Goal: Information Seeking & Learning: Learn about a topic

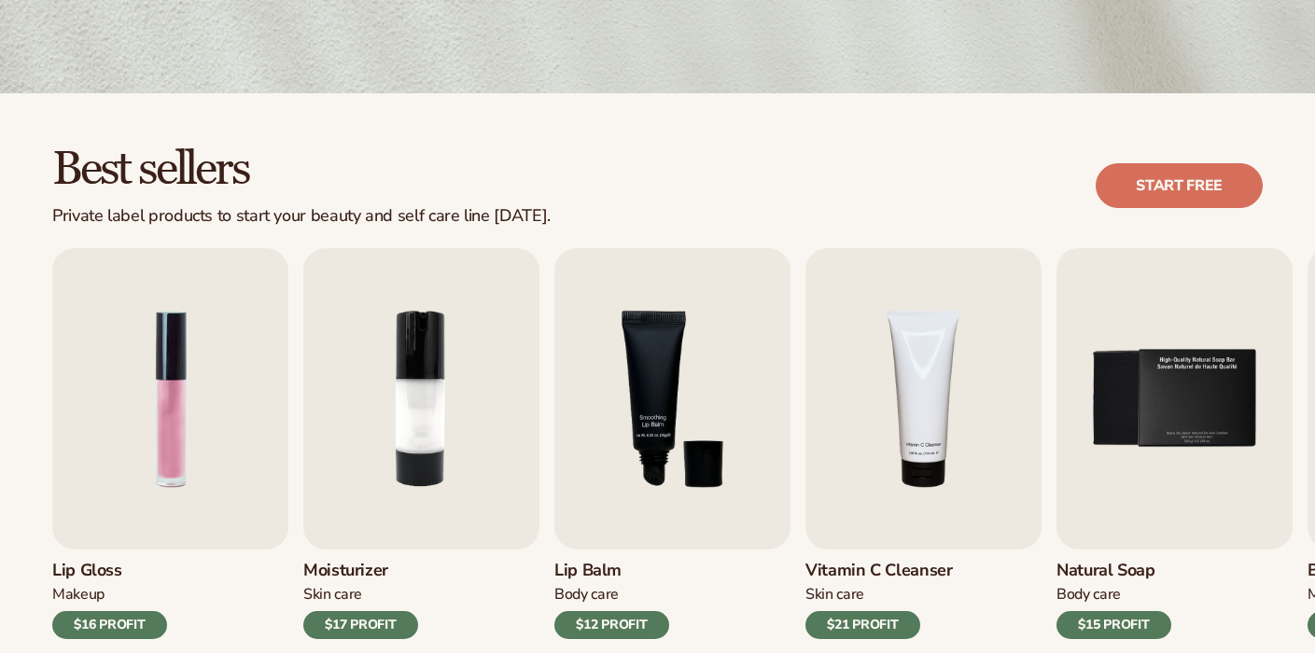
scroll to position [446, 0]
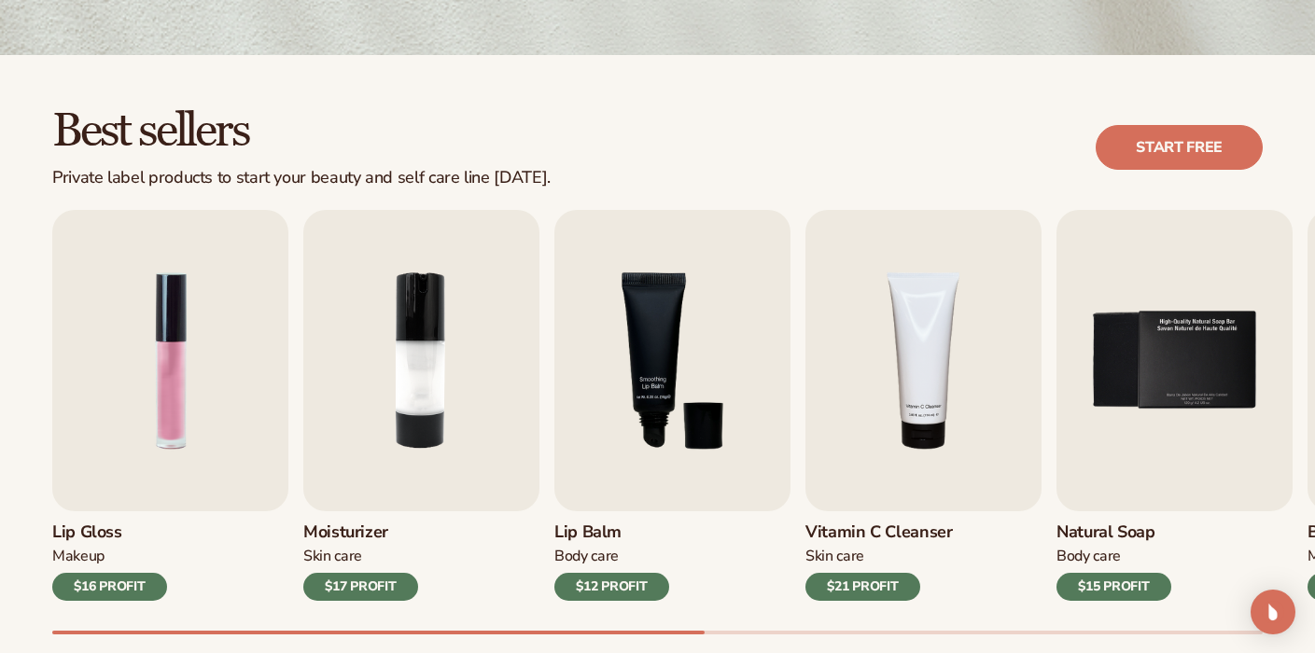
click at [91, 533] on h3 "Lip Gloss" at bounding box center [109, 533] width 115 height 21
click at [86, 538] on h3 "Lip Gloss" at bounding box center [109, 533] width 115 height 21
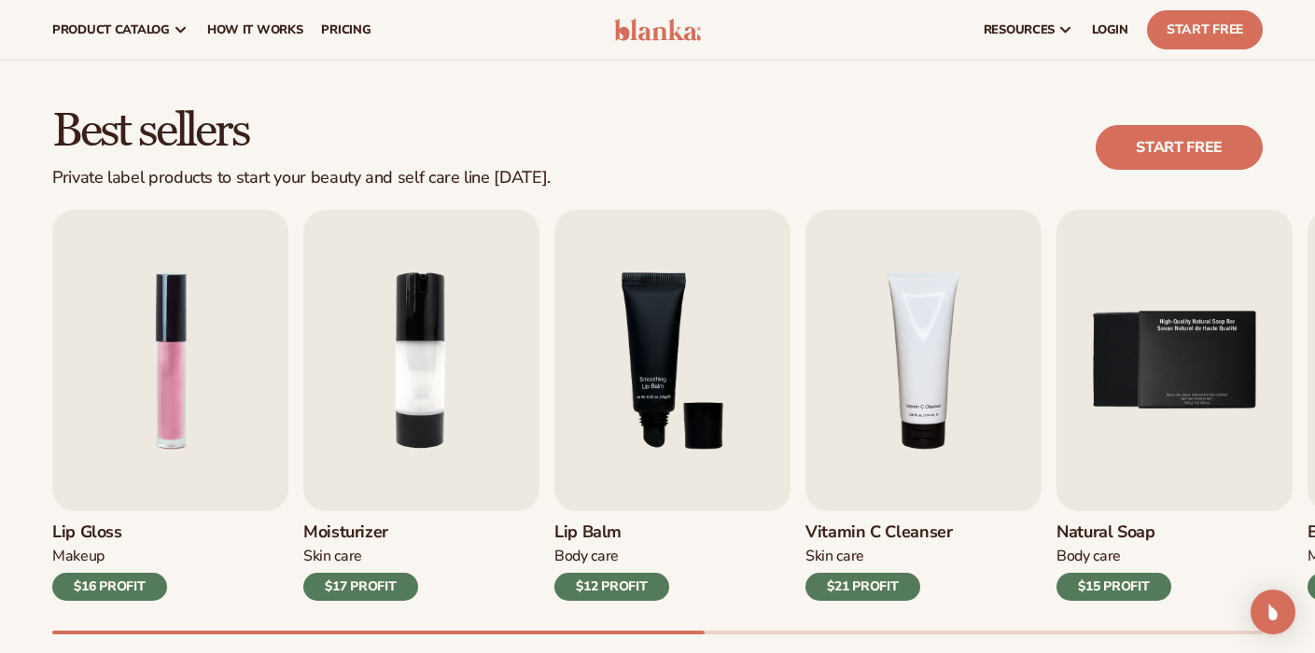
scroll to position [0, 0]
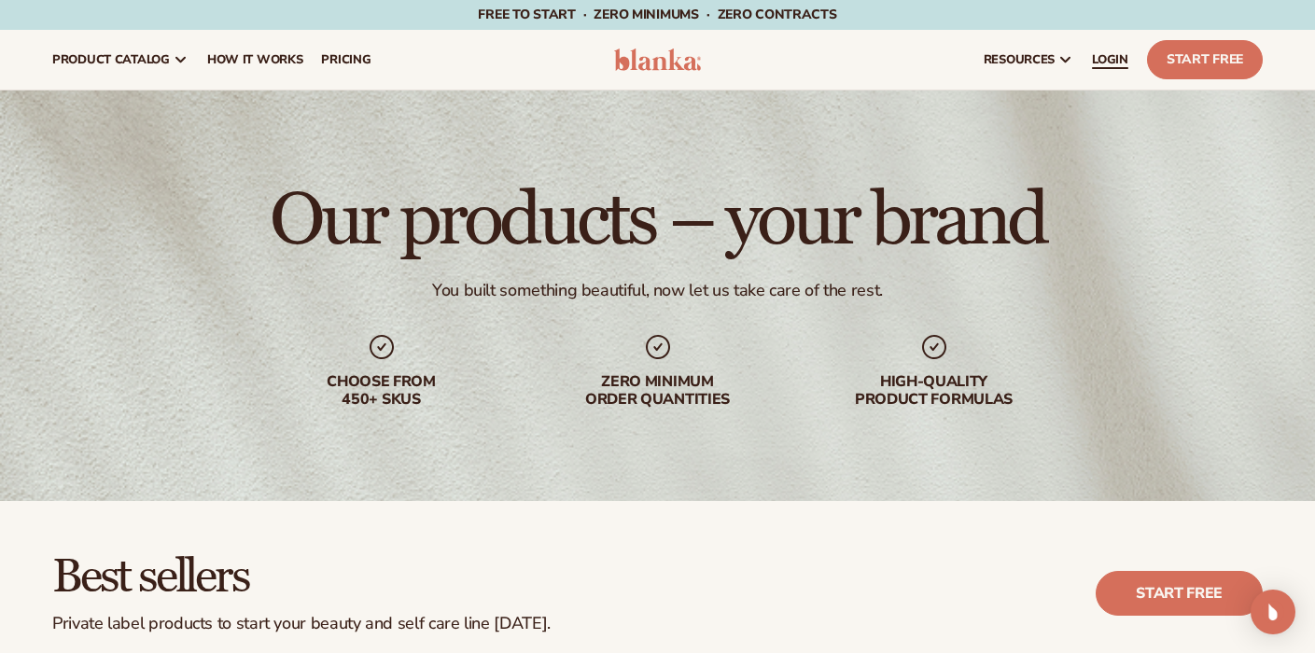
click at [1117, 55] on span "LOGIN" at bounding box center [1110, 59] width 36 height 15
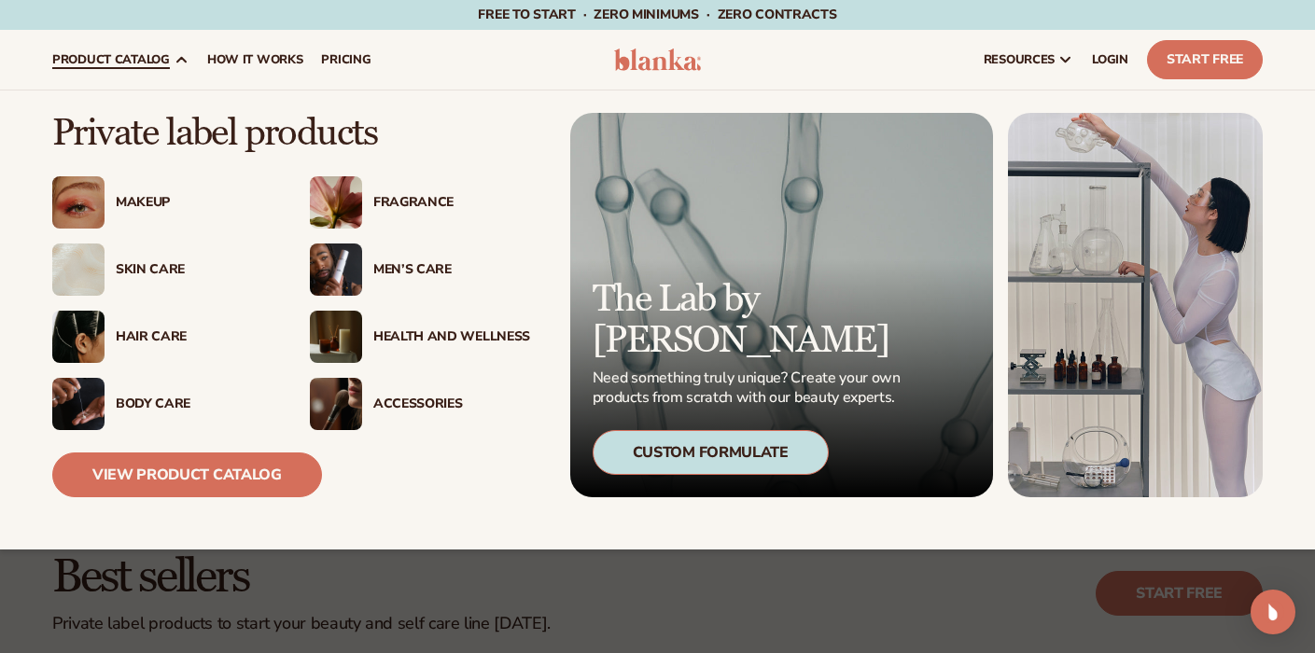
click at [156, 65] on span "product catalog" at bounding box center [111, 59] width 118 height 15
click at [124, 482] on link "View Product Catalog" at bounding box center [187, 475] width 270 height 45
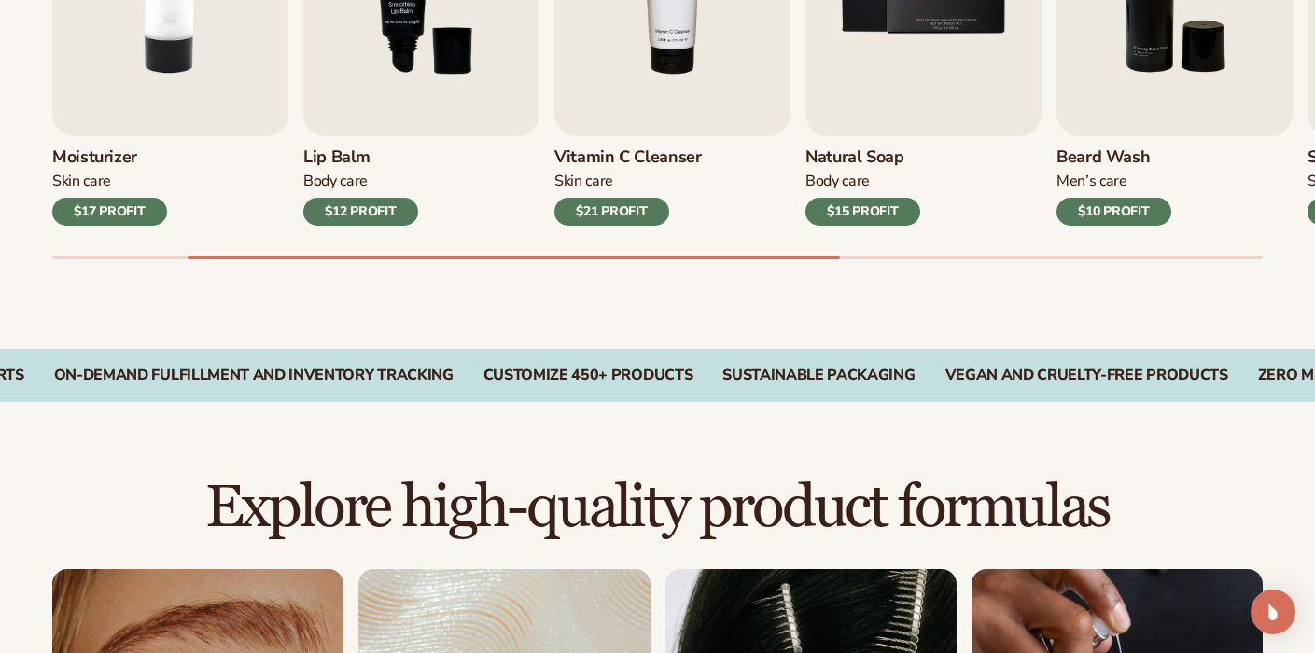
scroll to position [825, 0]
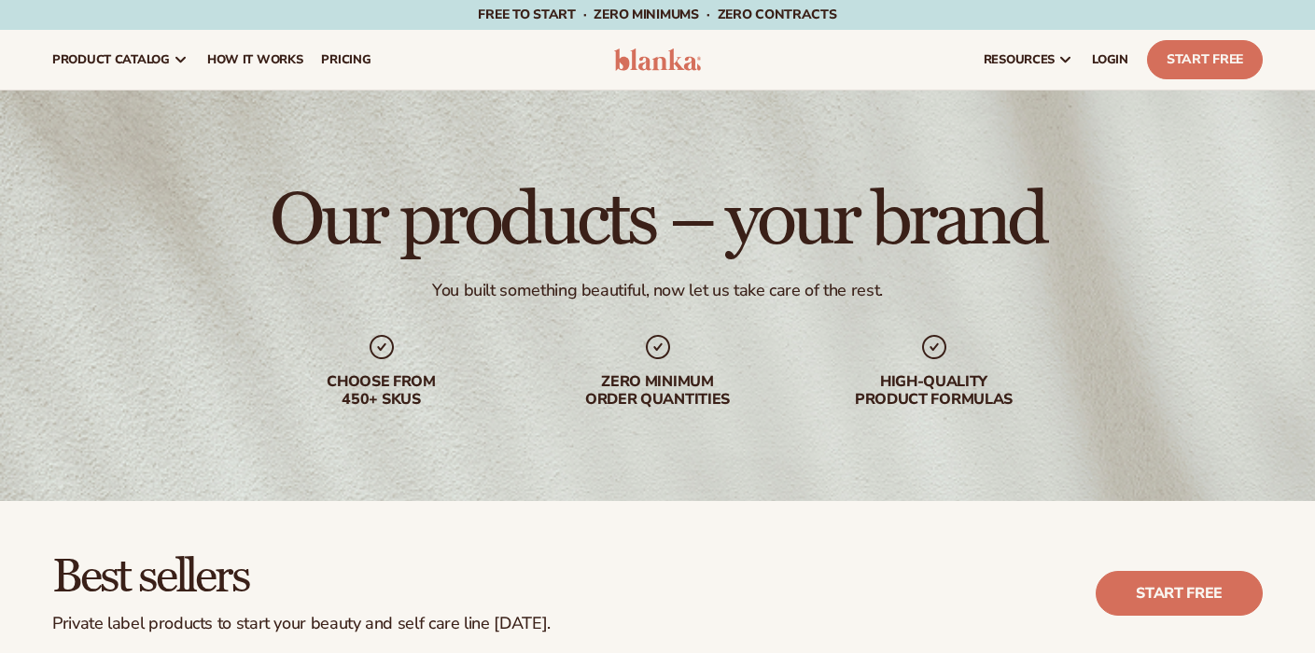
scroll to position [3, 0]
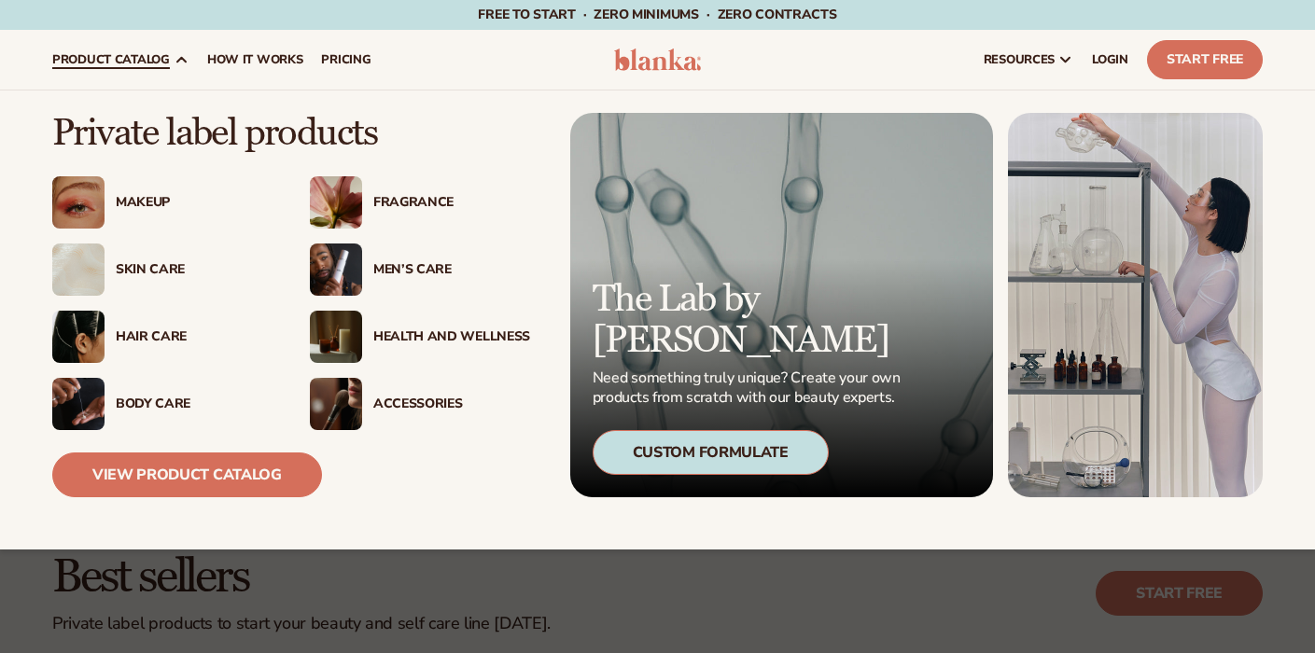
scroll to position [1, 0]
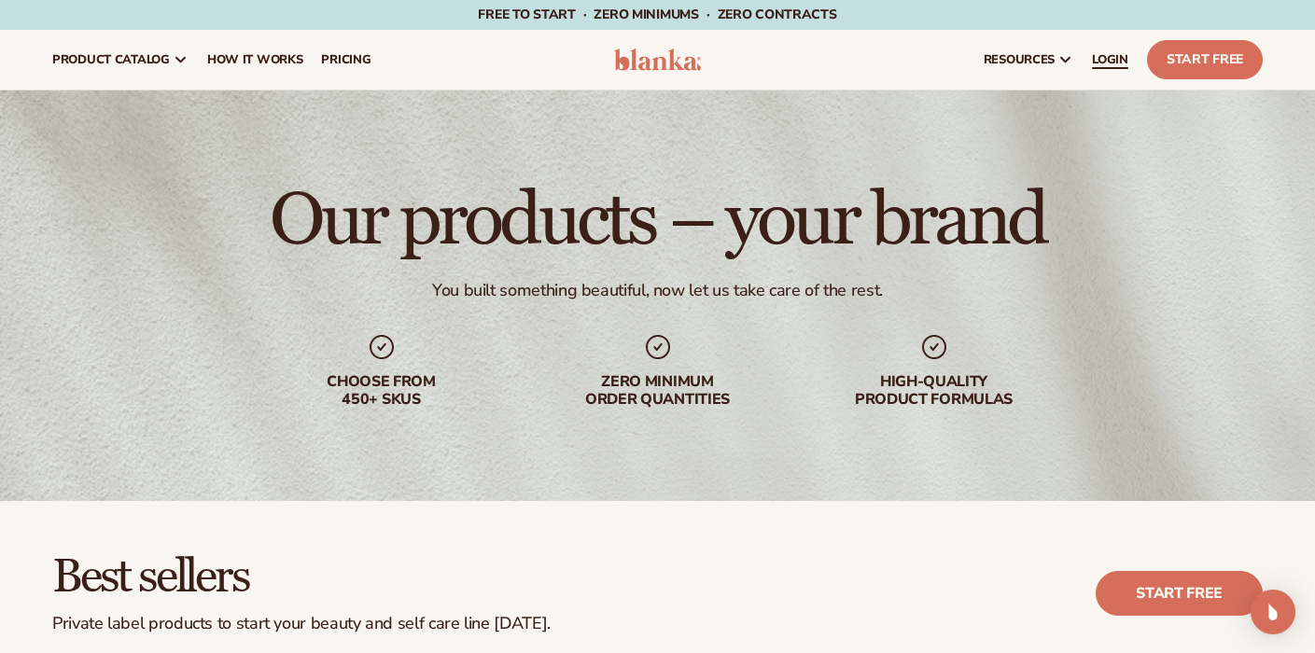
click at [1116, 57] on span "LOGIN" at bounding box center [1110, 59] width 36 height 15
